Goal: Information Seeking & Learning: Learn about a topic

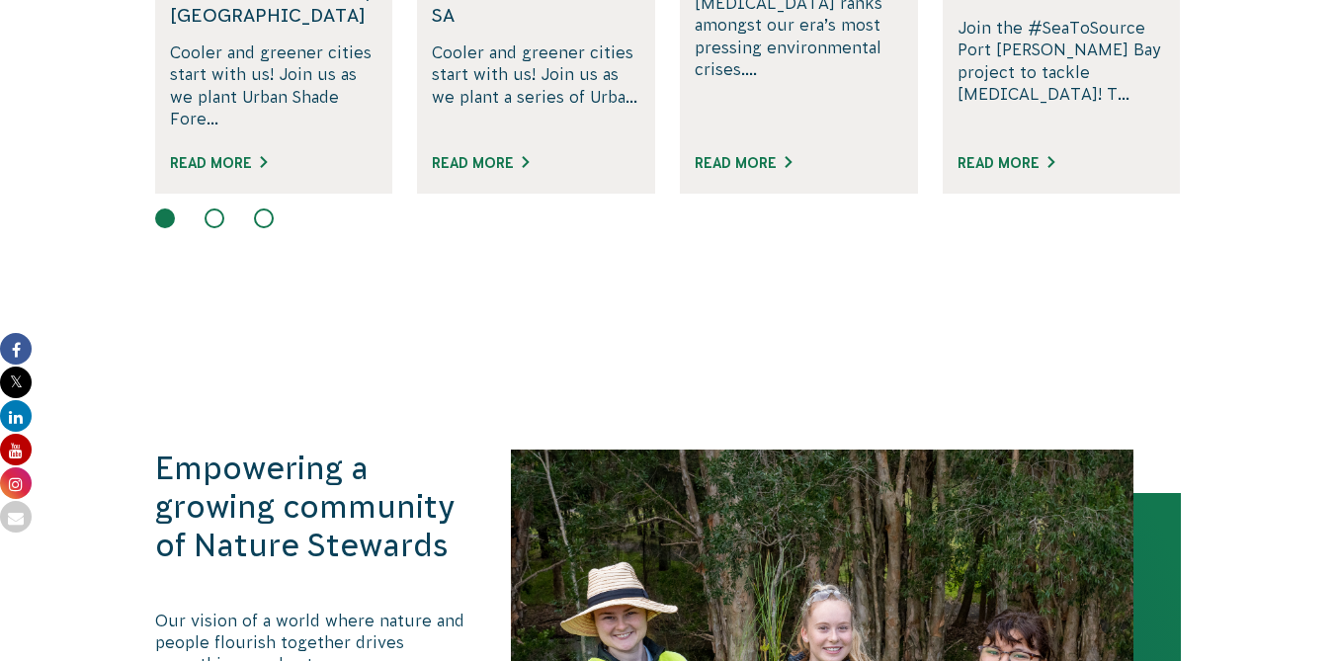
scroll to position [1601, 0]
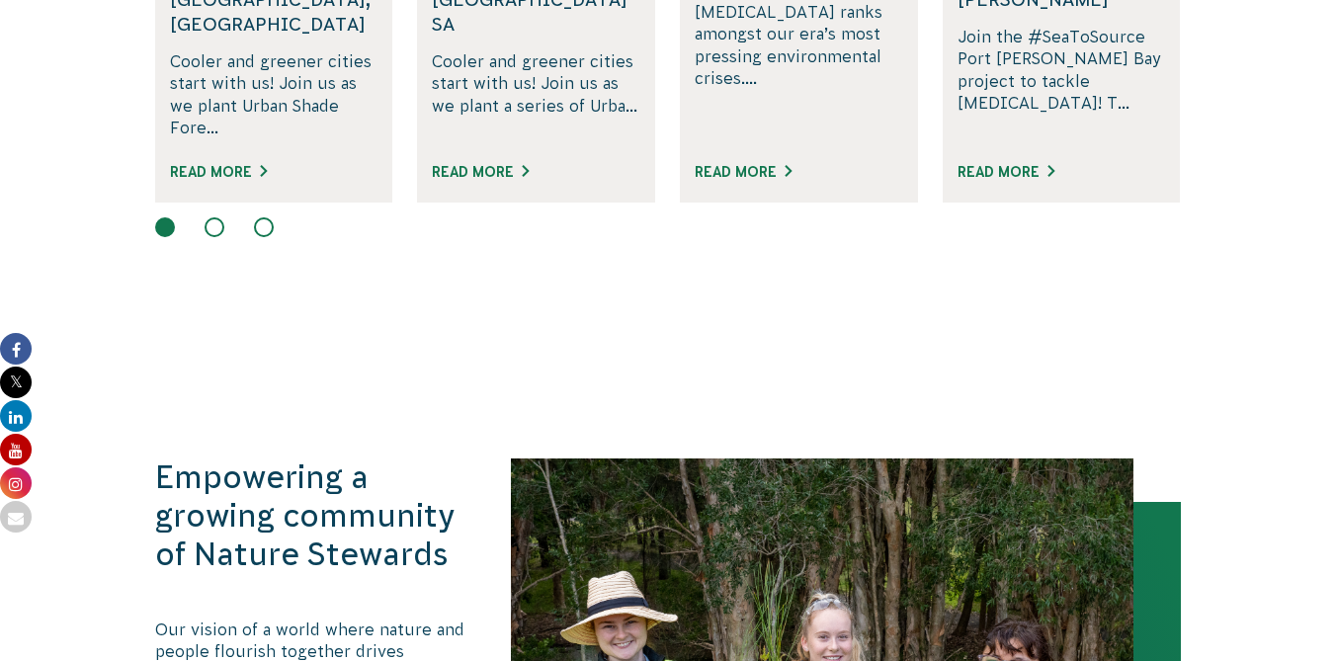
click at [213, 217] on button at bounding box center [215, 227] width 20 height 20
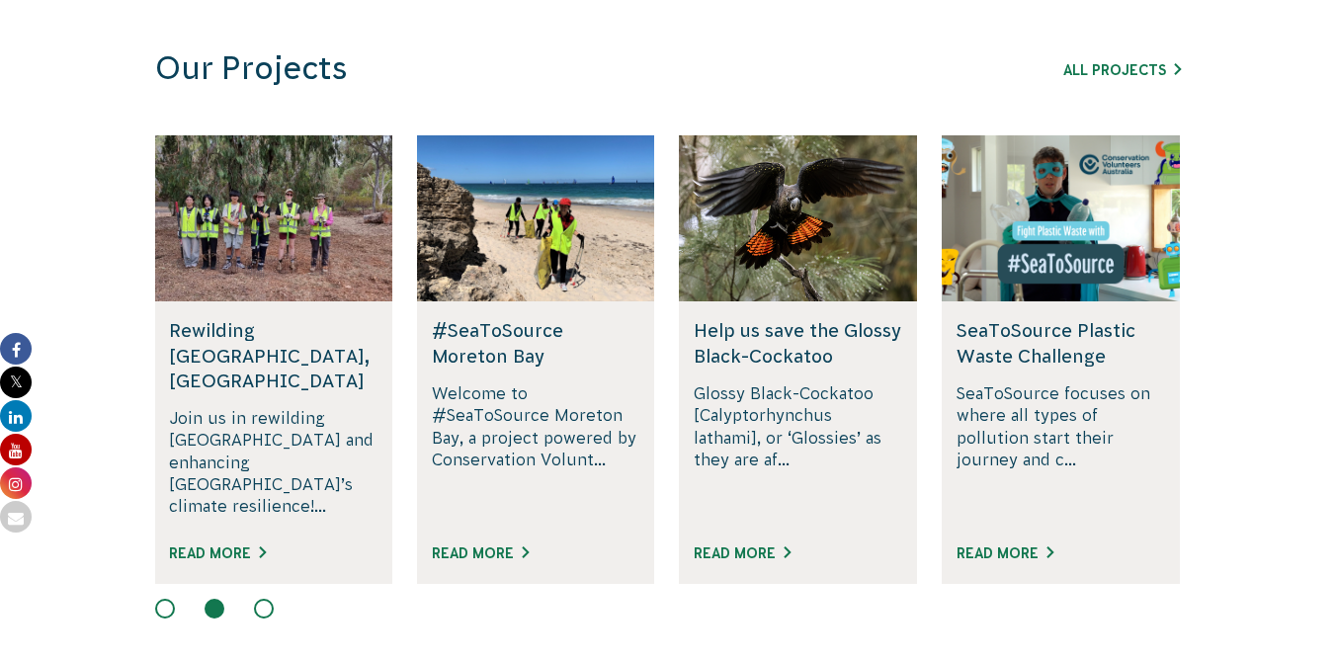
scroll to position [1215, 0]
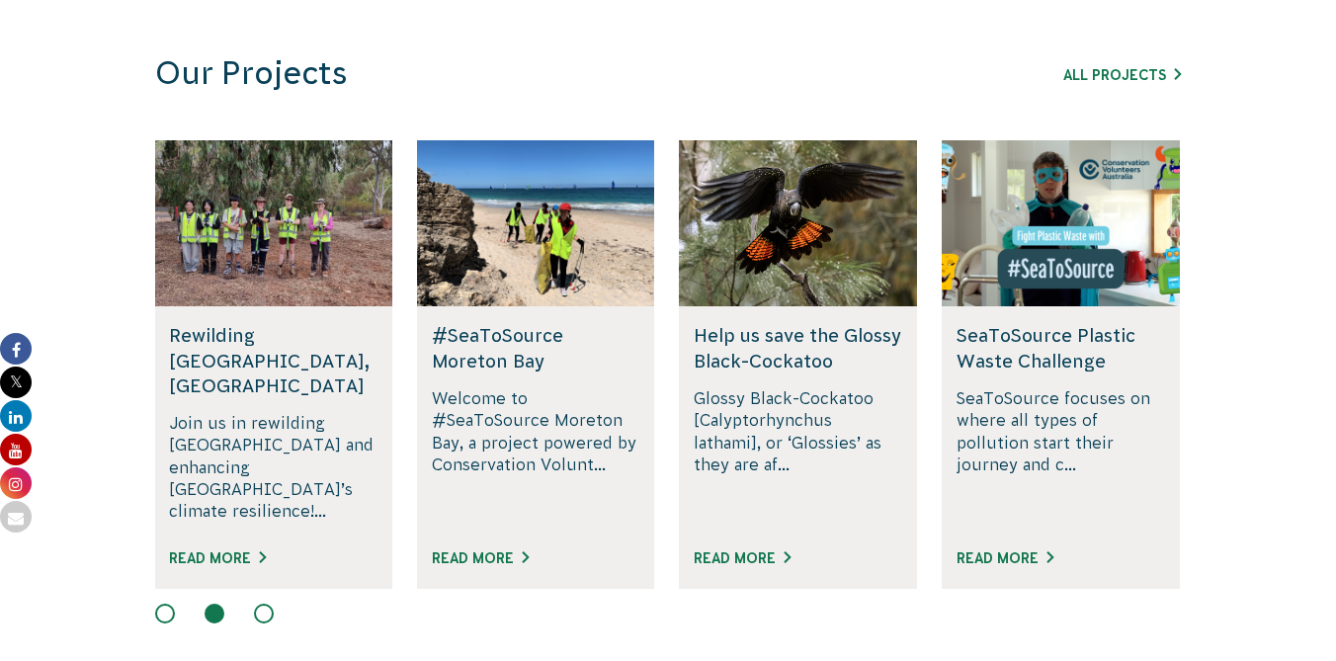
click at [262, 604] on button at bounding box center [264, 614] width 20 height 20
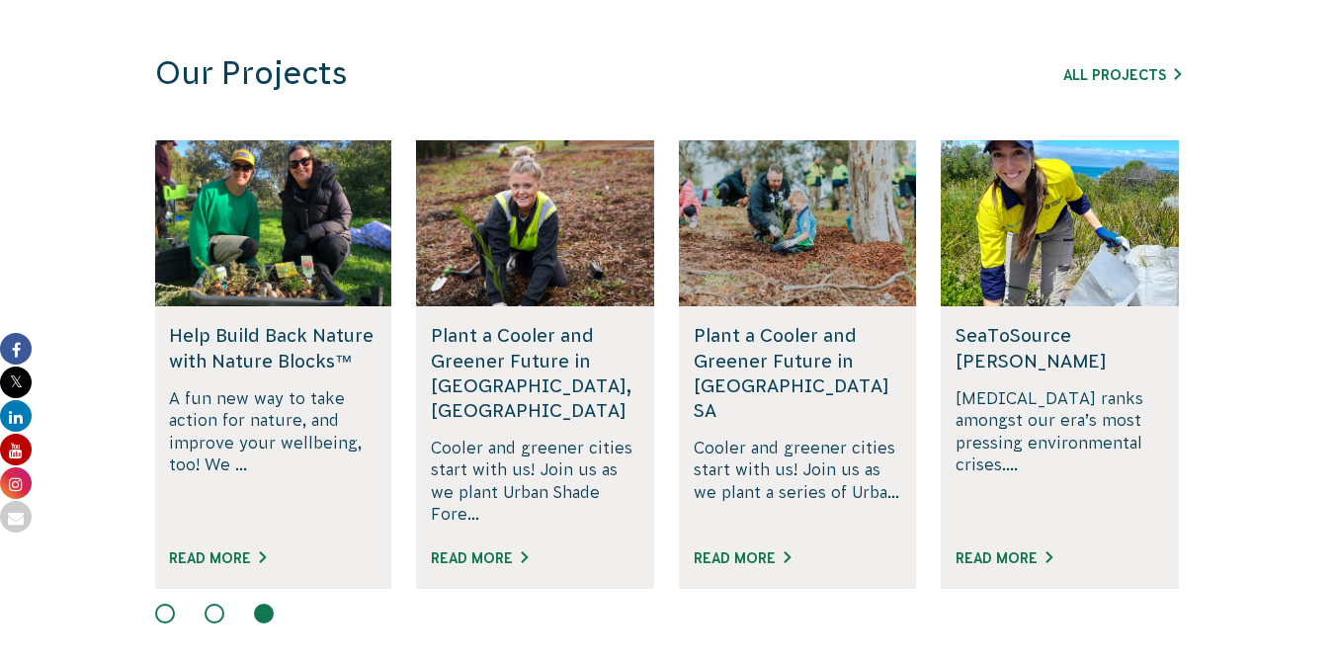
click at [158, 604] on button at bounding box center [165, 614] width 20 height 20
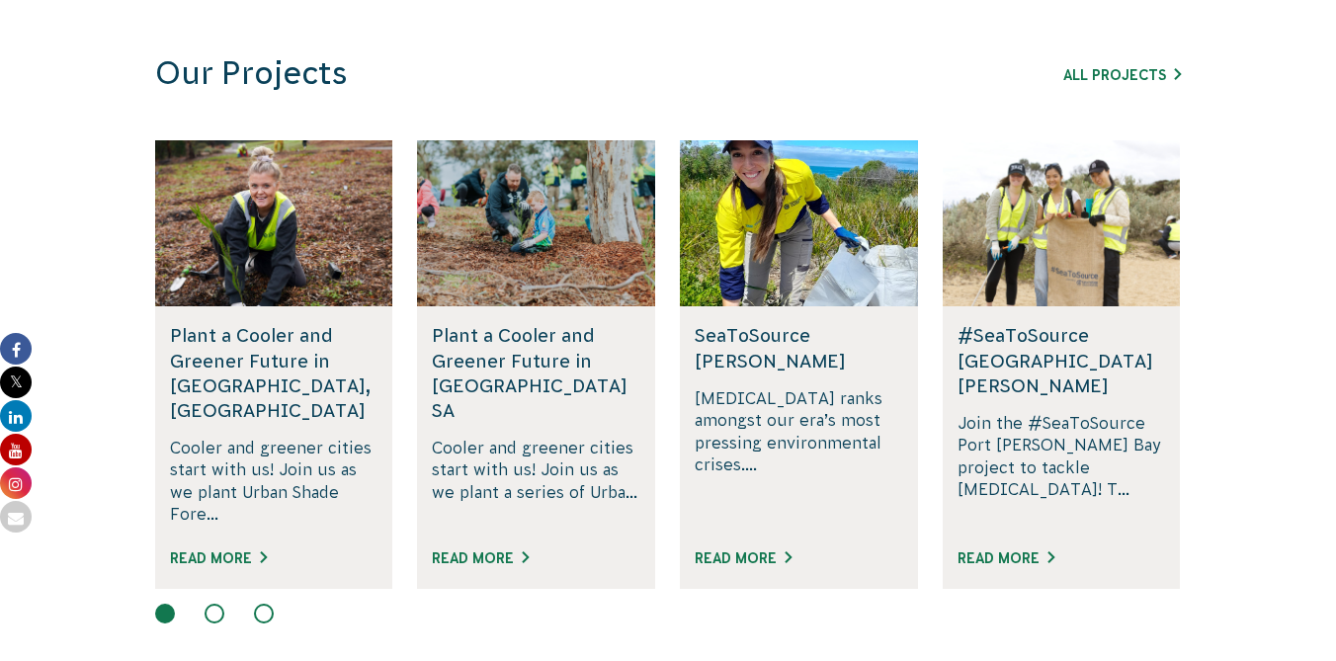
click at [213, 604] on button at bounding box center [215, 614] width 20 height 20
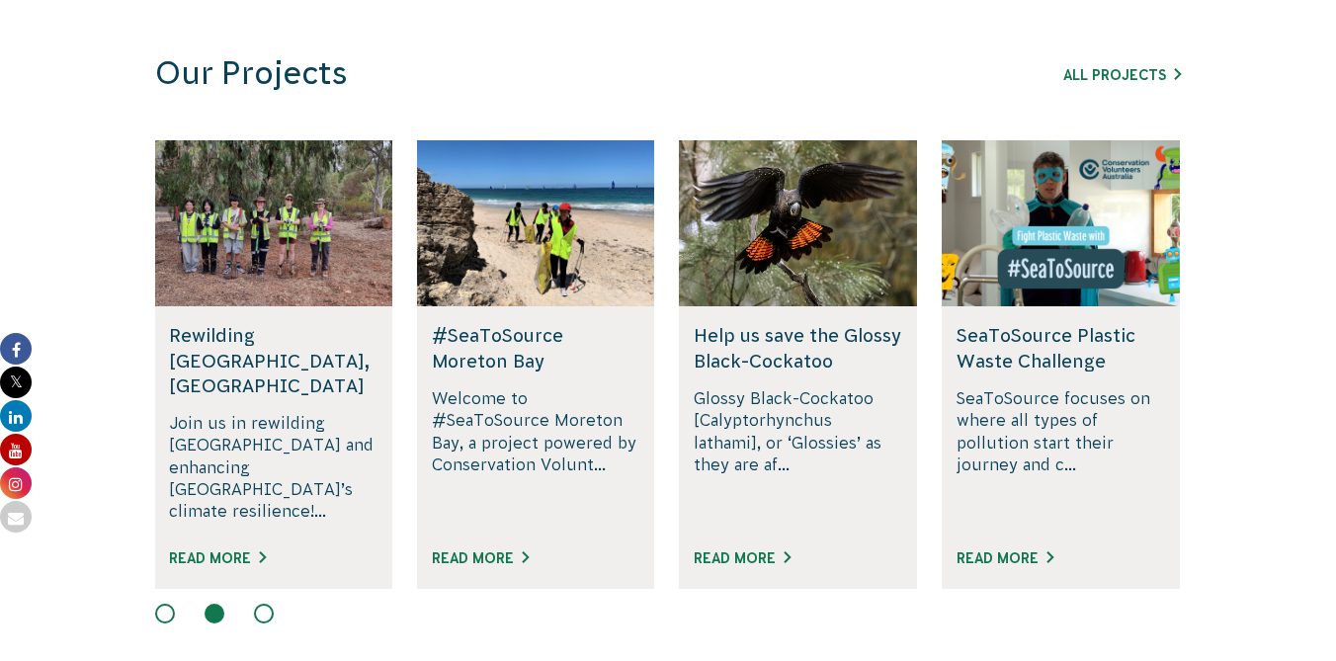
click at [785, 348] on h5 "Help us save the Glossy Black-Cockatoo" at bounding box center [798, 347] width 209 height 49
click at [714, 551] on link "Read More" at bounding box center [742, 559] width 97 height 16
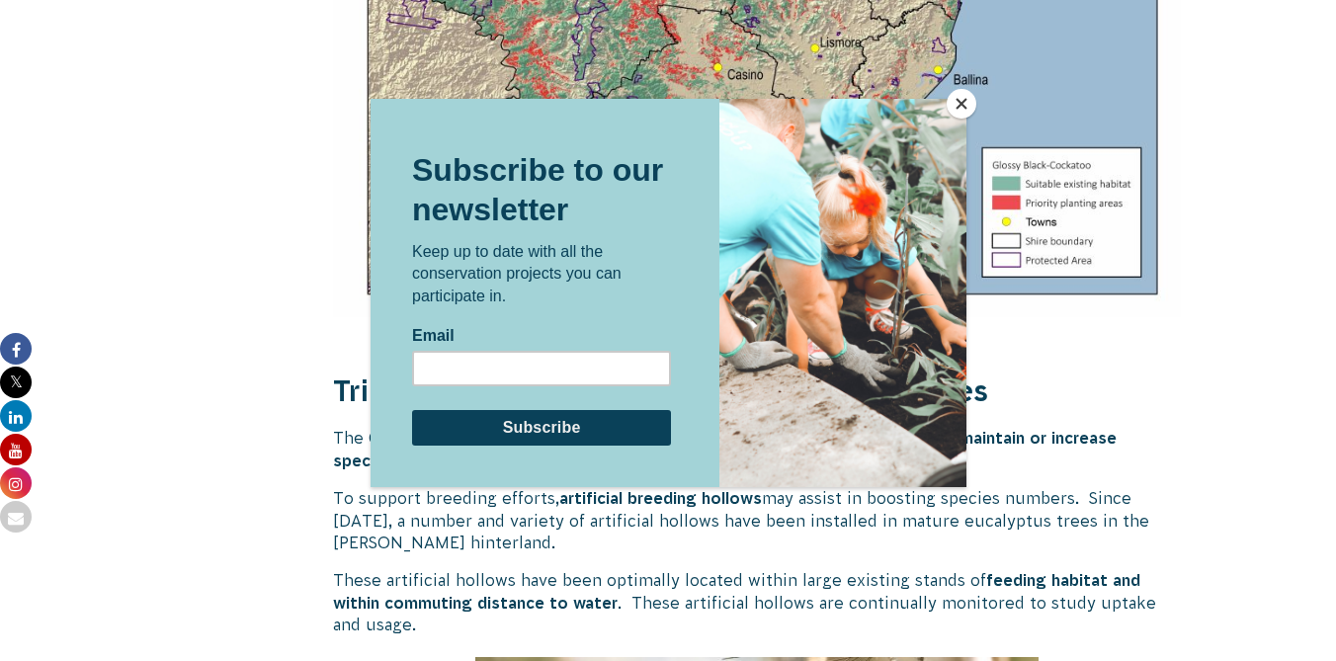
scroll to position [3333, 0]
click at [952, 106] on button "Close" at bounding box center [962, 104] width 30 height 30
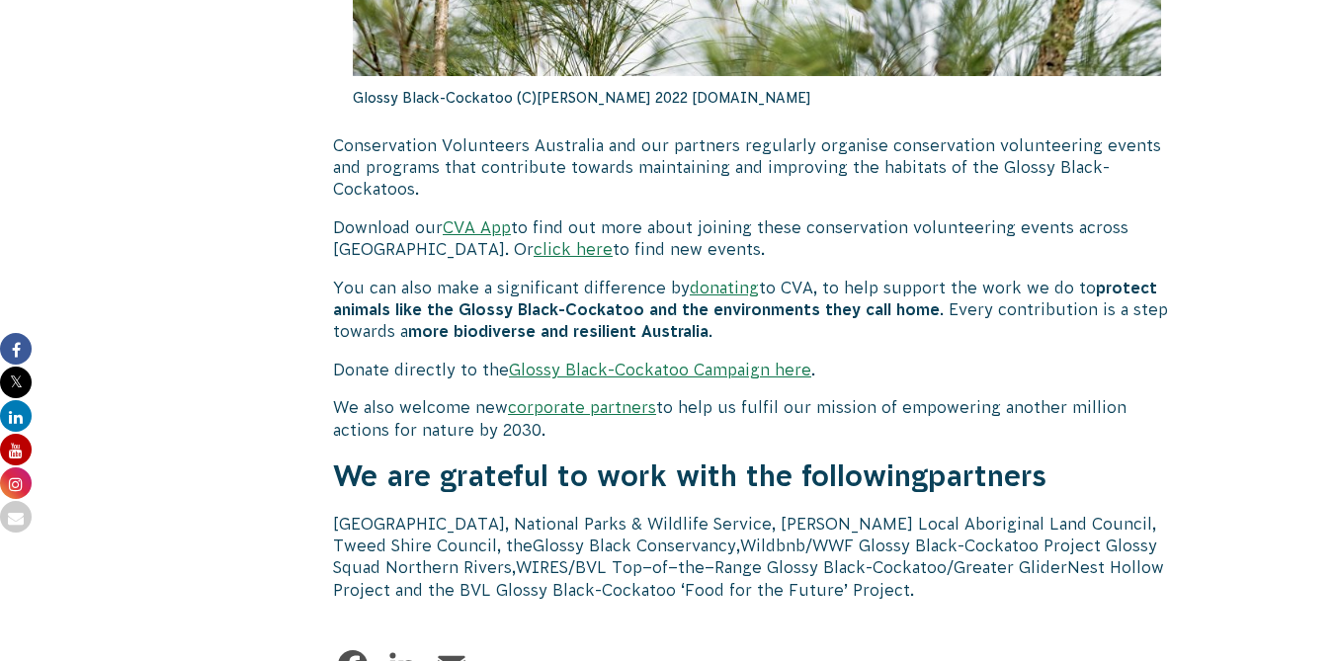
scroll to position [6075, 0]
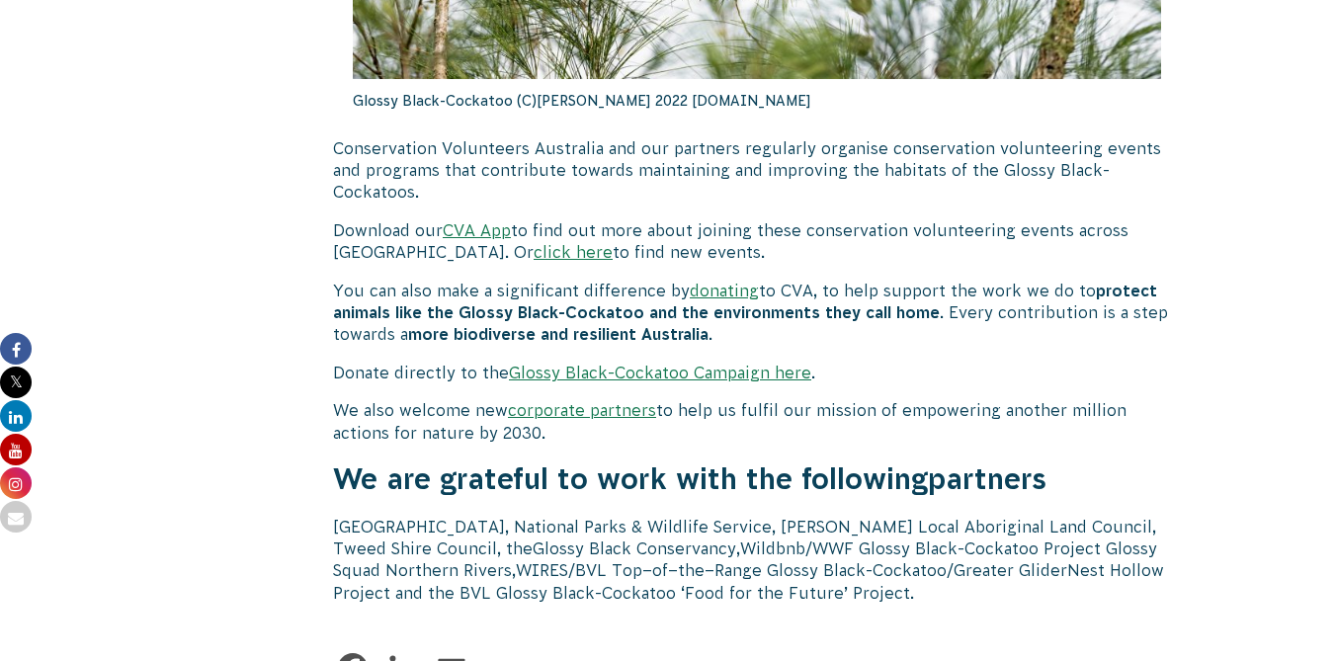
click at [534, 243] on link "click here" at bounding box center [573, 252] width 79 height 18
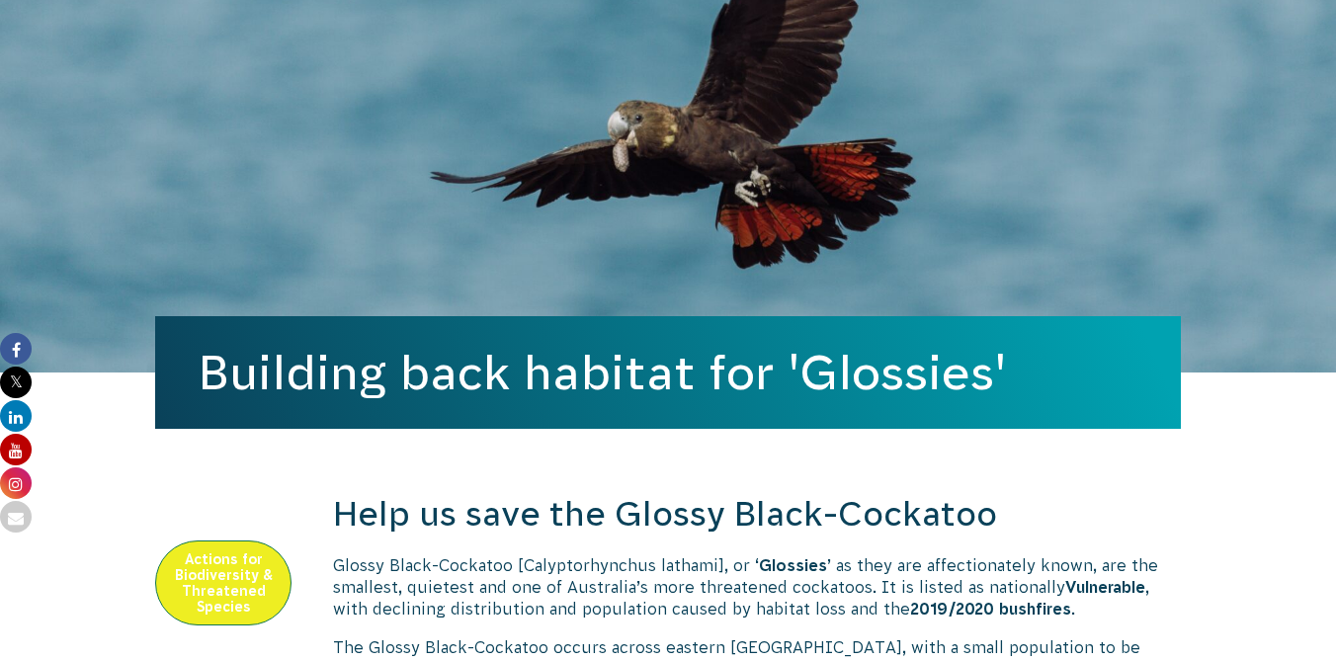
scroll to position [231, 0]
